Goal: Task Accomplishment & Management: Use online tool/utility

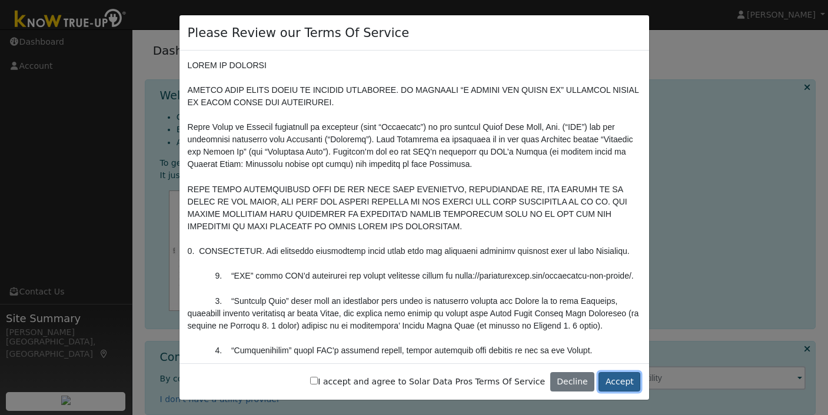
click at [615, 382] on button "Accept" at bounding box center [619, 382] width 42 height 20
click at [318, 384] on input "I accept and agree to Solar Data Pros Terms Of Service" at bounding box center [314, 381] width 8 height 8
checkbox input "true"
click at [624, 376] on button "Accept" at bounding box center [619, 382] width 42 height 20
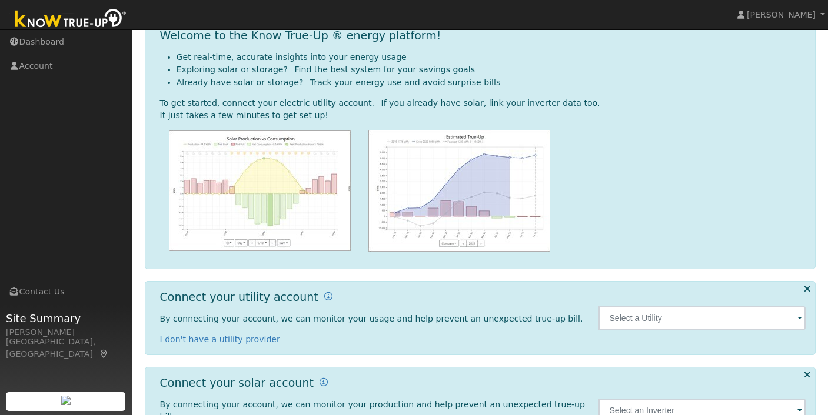
scroll to position [104, 0]
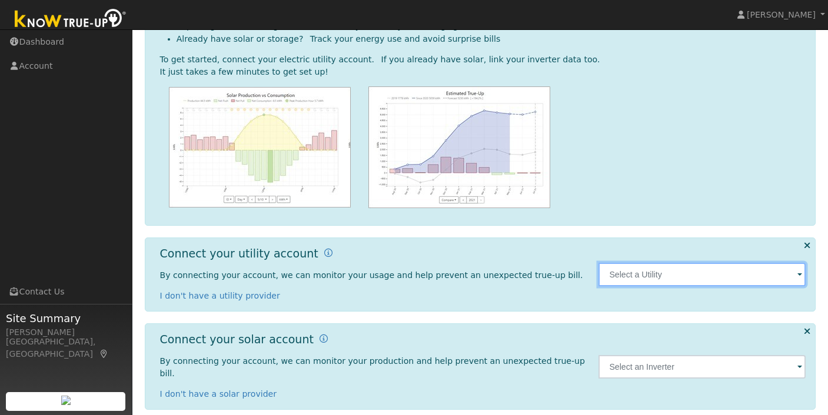
click at [639, 276] on input "text" at bounding box center [701, 275] width 207 height 24
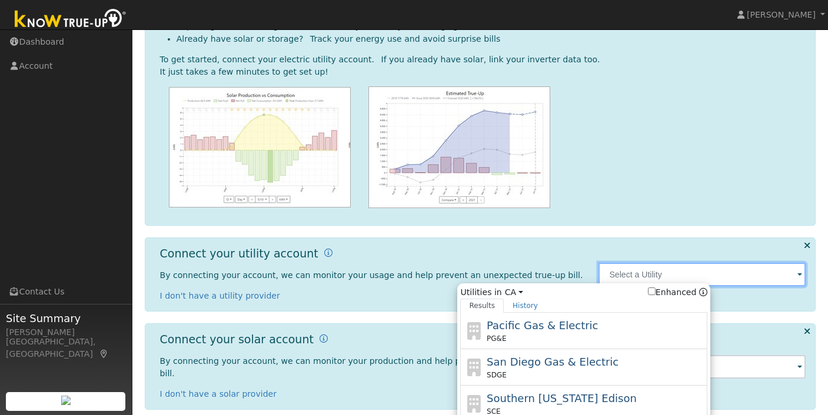
scroll to position [135, 0]
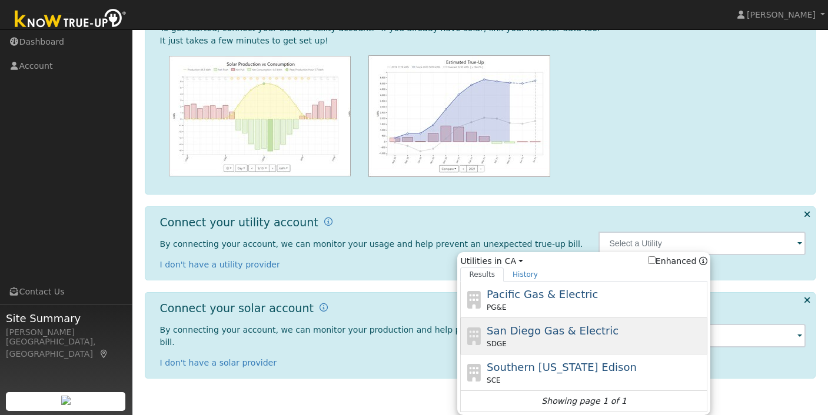
click at [569, 323] on div "San Diego Gas & Electric SDGE" at bounding box center [595, 336] width 218 height 26
type input "SDGE"
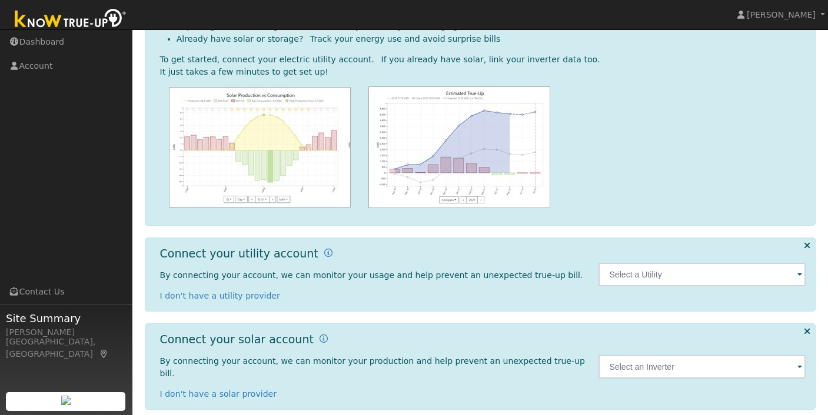
scroll to position [104, 0]
click at [617, 268] on input "text" at bounding box center [701, 275] width 207 height 24
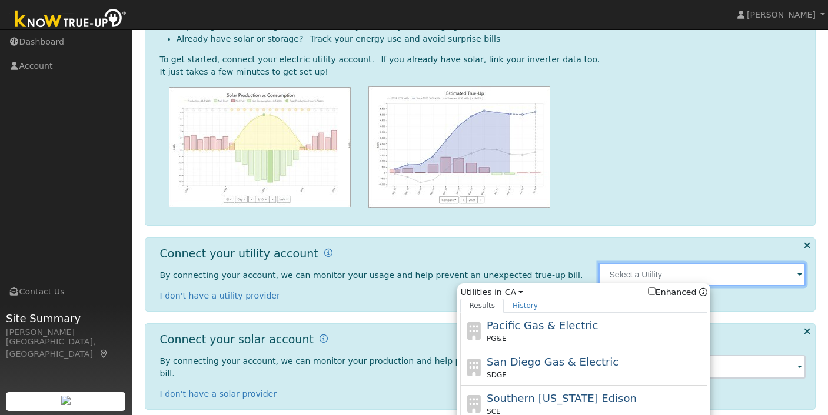
scroll to position [135, 0]
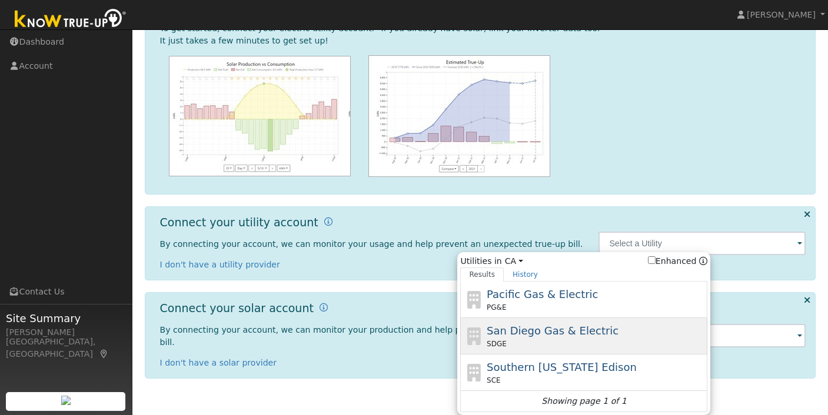
click at [576, 321] on div "San Diego Gas & Electric SDGE" at bounding box center [583, 336] width 247 height 36
type input "SDGE"
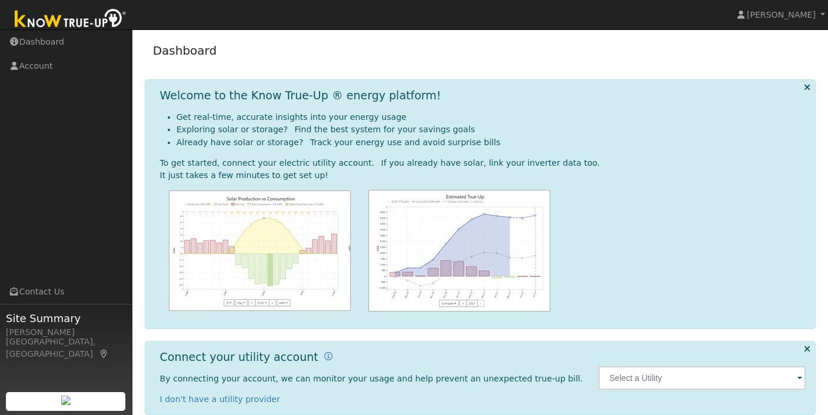
scroll to position [104, 0]
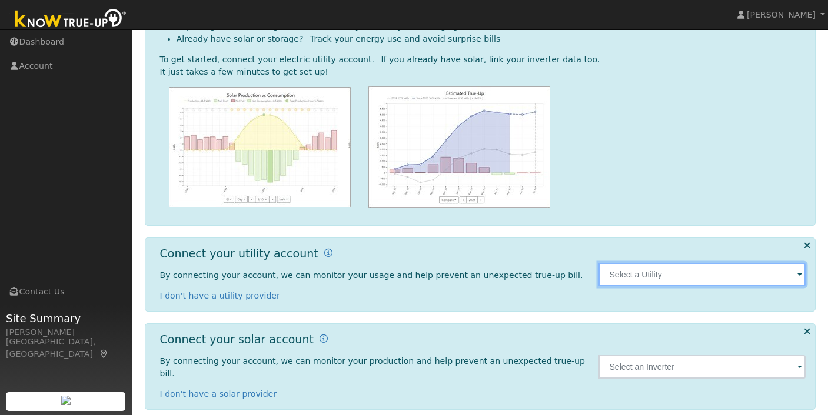
click at [615, 274] on input "text" at bounding box center [701, 275] width 207 height 24
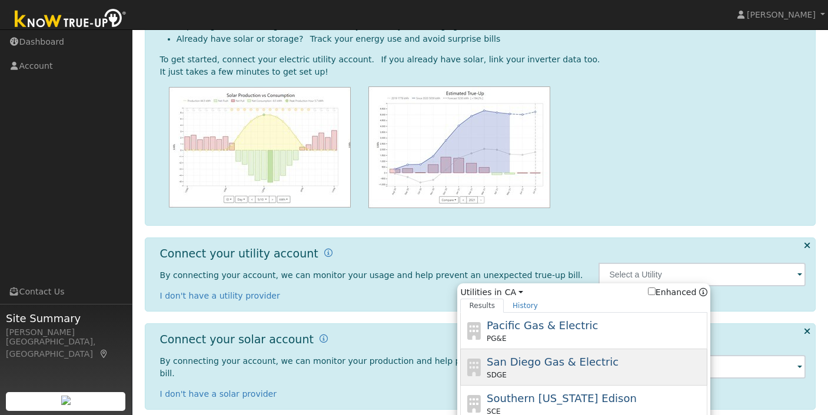
click at [523, 365] on span "San Diego Gas & Electric" at bounding box center [552, 362] width 132 height 12
type input "SDGE"
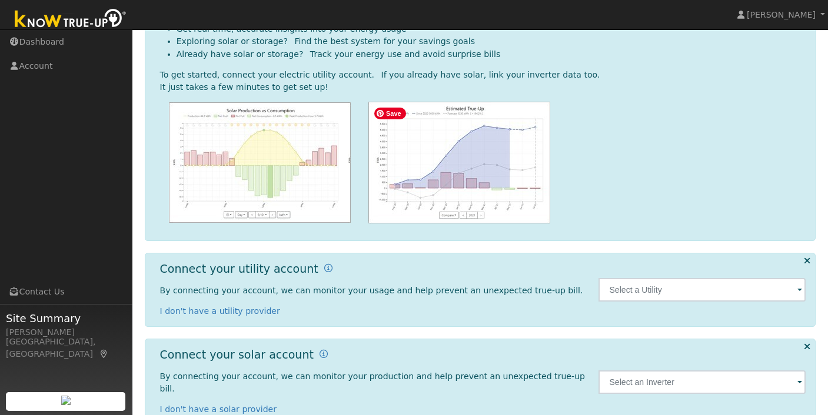
scroll to position [104, 0]
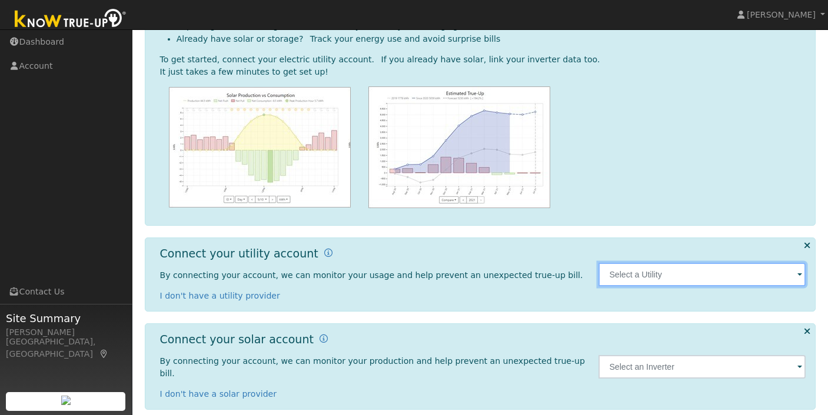
click at [638, 276] on input "text" at bounding box center [701, 275] width 207 height 24
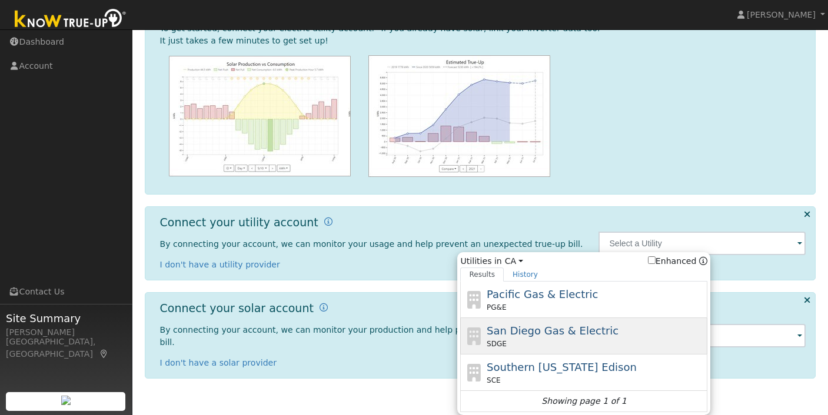
click at [547, 330] on span "San Diego Gas & Electric" at bounding box center [552, 331] width 132 height 12
type input "SDGE"
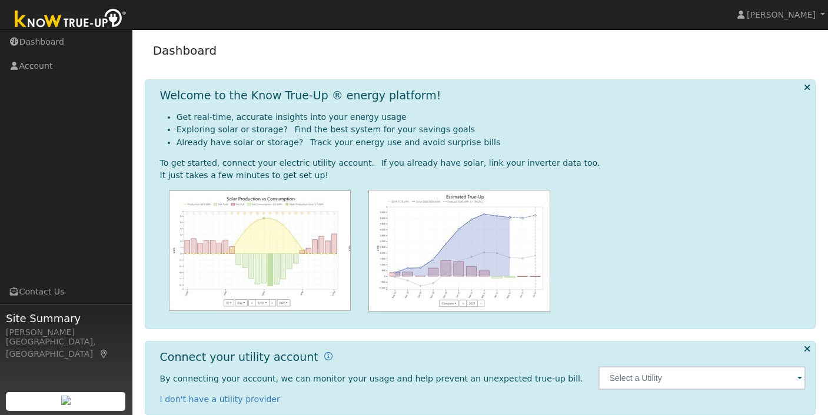
scroll to position [104, 0]
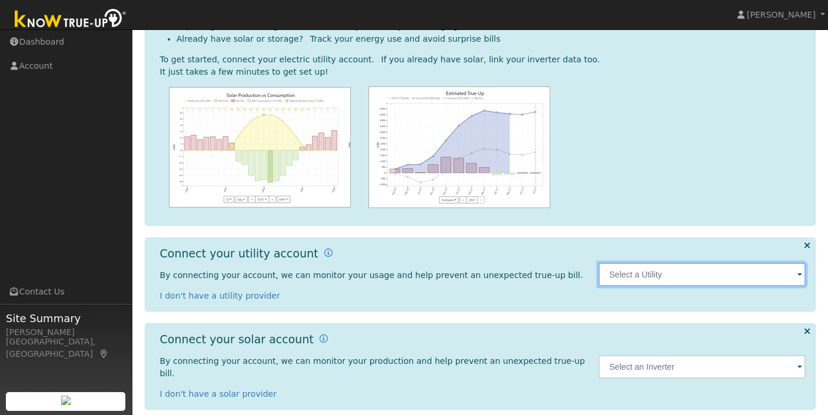
click at [652, 277] on input "text" at bounding box center [701, 275] width 207 height 24
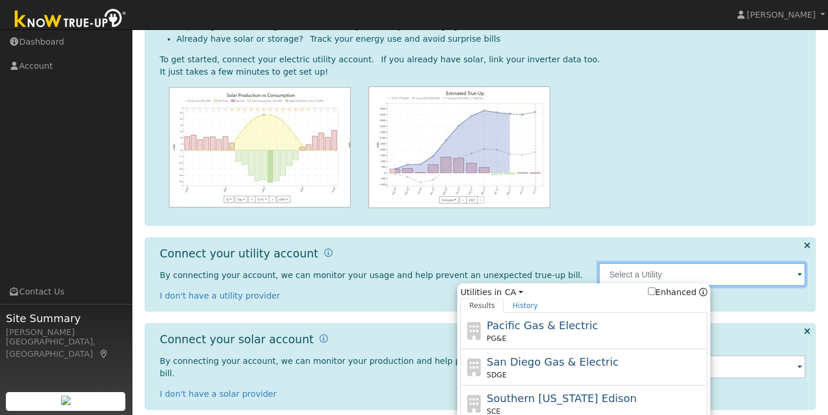
click at [640, 271] on input "text" at bounding box center [701, 275] width 207 height 24
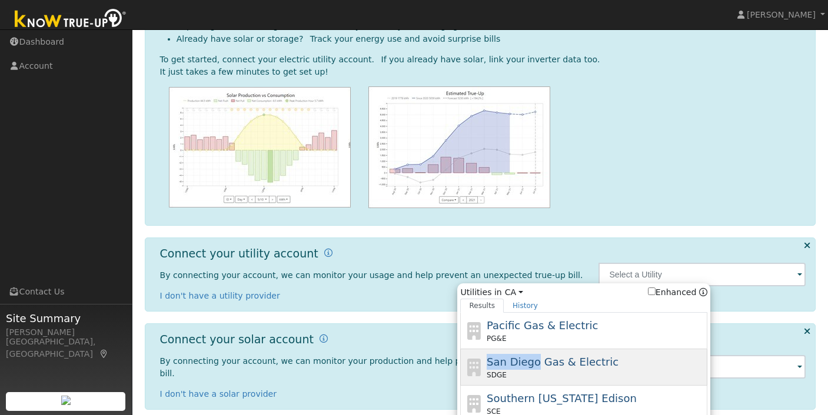
drag, startPoint x: 526, startPoint y: 348, endPoint x: 532, endPoint y: 369, distance: 21.6
click at [532, 369] on div "Pacific Gas & Electric PG&E [GEOGRAPHIC_DATA] Gas & Electric SDGE [GEOGRAPHIC_D…" at bounding box center [583, 378] width 247 height 131
click at [532, 369] on div "San Diego Gas & Electric SDGE" at bounding box center [595, 367] width 218 height 26
type input "SDGE"
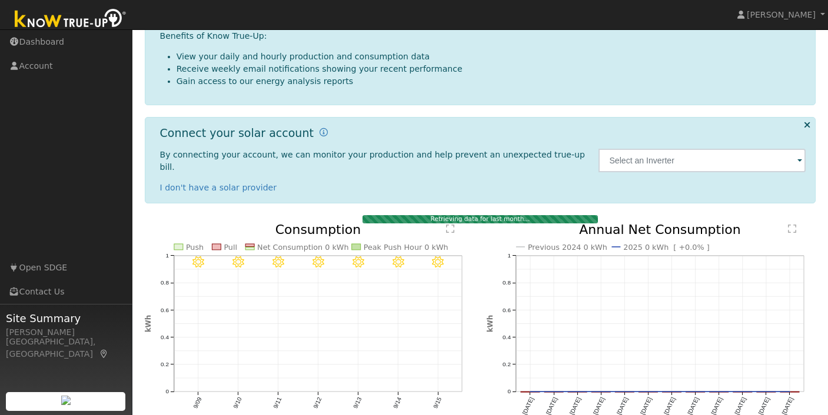
scroll to position [217, 0]
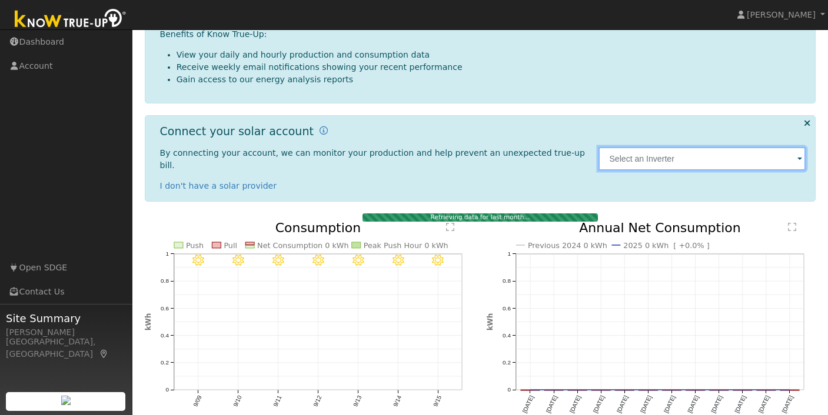
click at [646, 147] on input "text" at bounding box center [701, 159] width 207 height 24
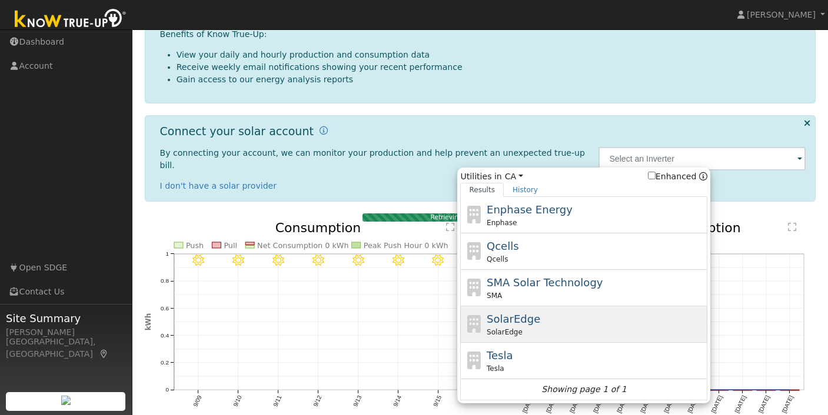
click at [512, 313] on span "SolarEdge" at bounding box center [513, 319] width 54 height 12
type input "SolarEdge"
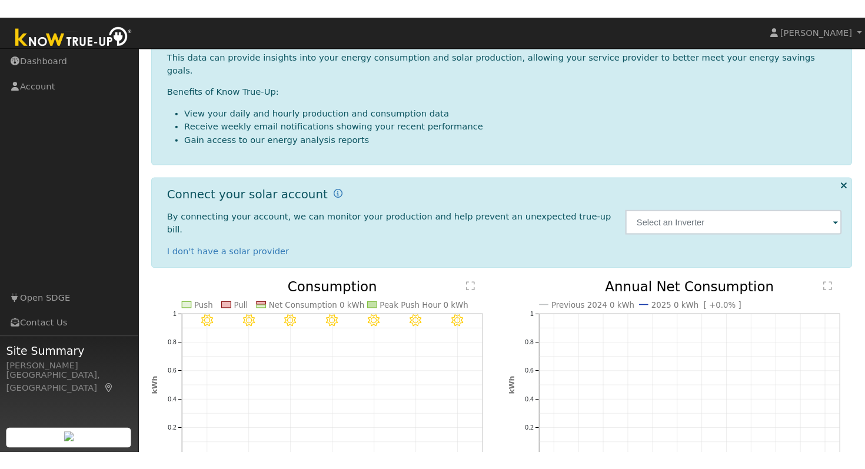
scroll to position [144, 0]
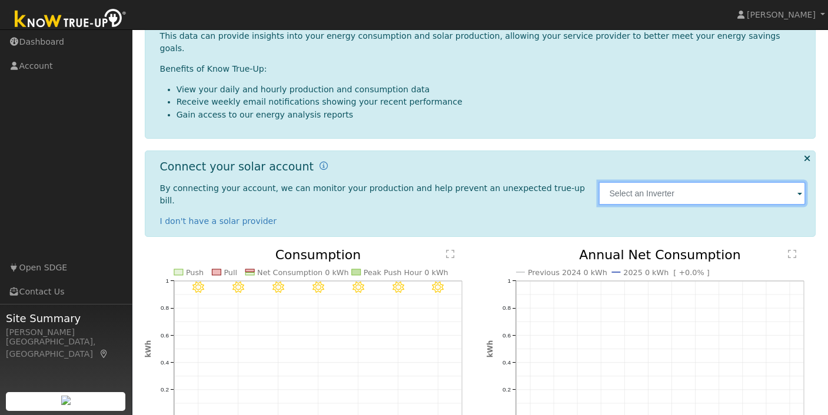
click at [638, 182] on input "text" at bounding box center [701, 194] width 207 height 24
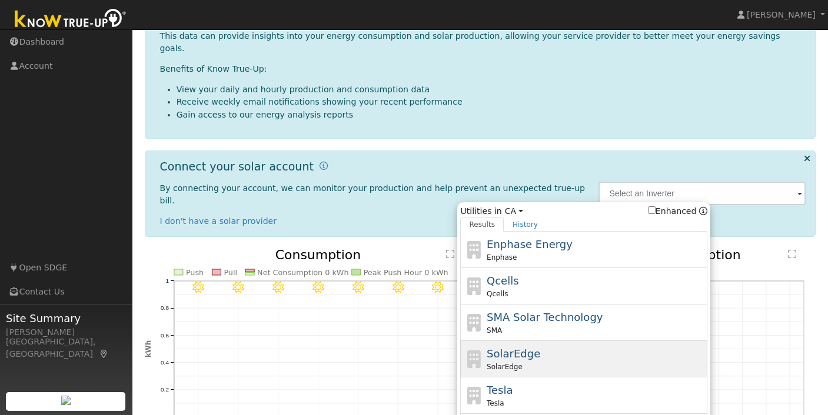
click at [515, 348] on span "SolarEdge" at bounding box center [513, 354] width 54 height 12
type input "SolarEdge"
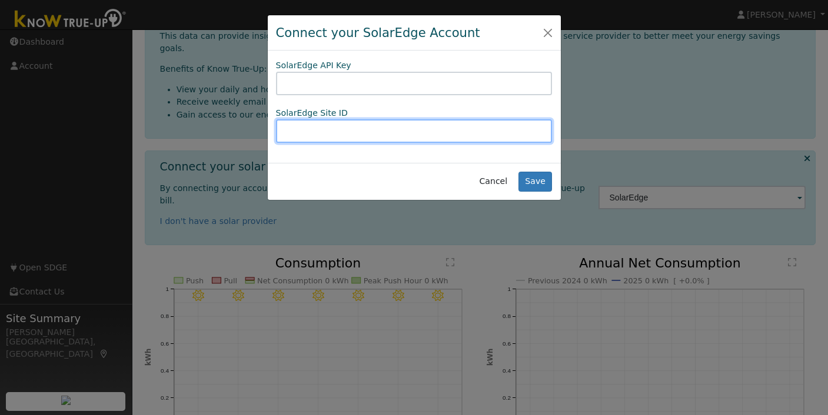
click at [437, 133] on input "text" at bounding box center [414, 131] width 276 height 24
type input "2611231"
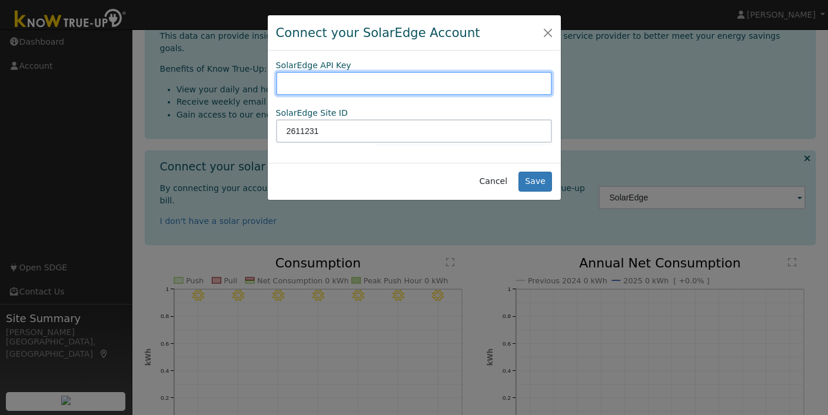
click at [349, 87] on input "text" at bounding box center [414, 84] width 276 height 24
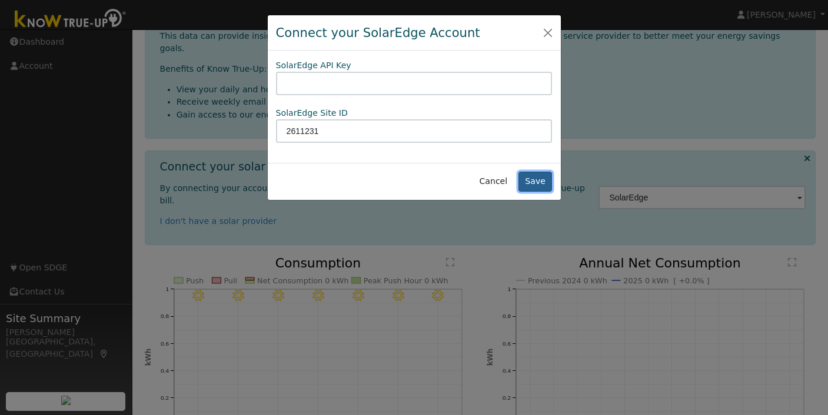
click at [529, 176] on button "Save" at bounding box center [535, 182] width 34 height 20
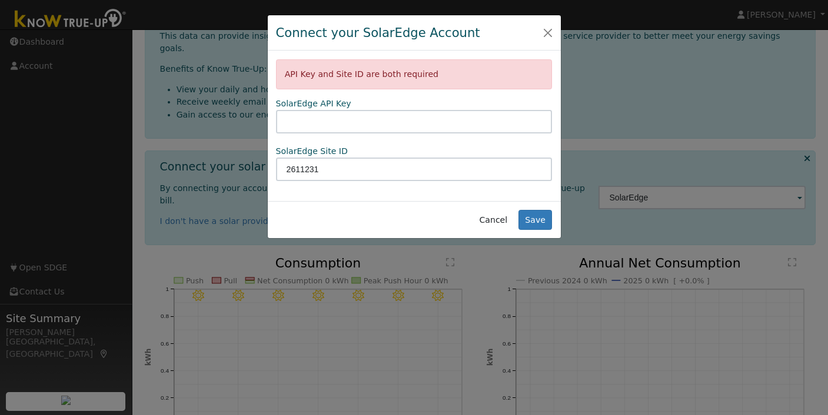
click at [438, 109] on div "SolarEdge API Key" at bounding box center [413, 116] width 289 height 36
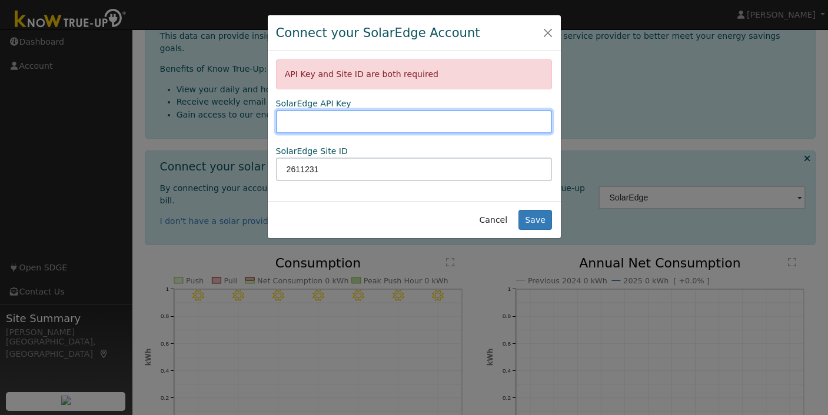
click at [448, 128] on input "text" at bounding box center [414, 122] width 276 height 24
